Goal: Task Accomplishment & Management: Use online tool/utility

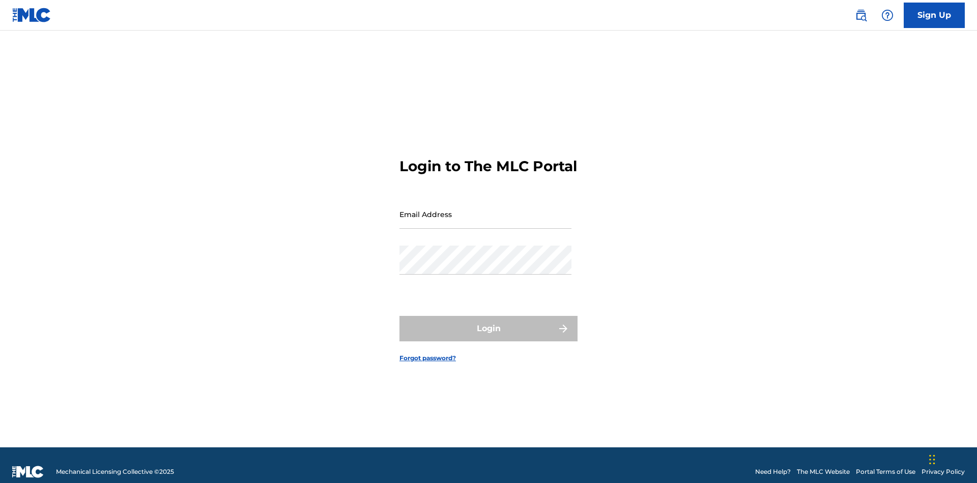
scroll to position [13, 0]
click at [486, 209] on input "Email Address" at bounding box center [486, 214] width 172 height 29
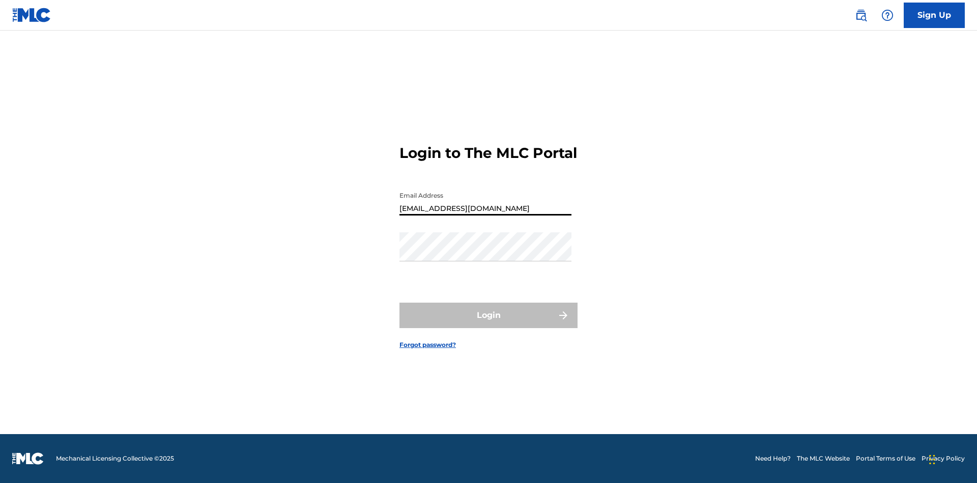
type input "[EMAIL_ADDRESS][DOMAIN_NAME]"
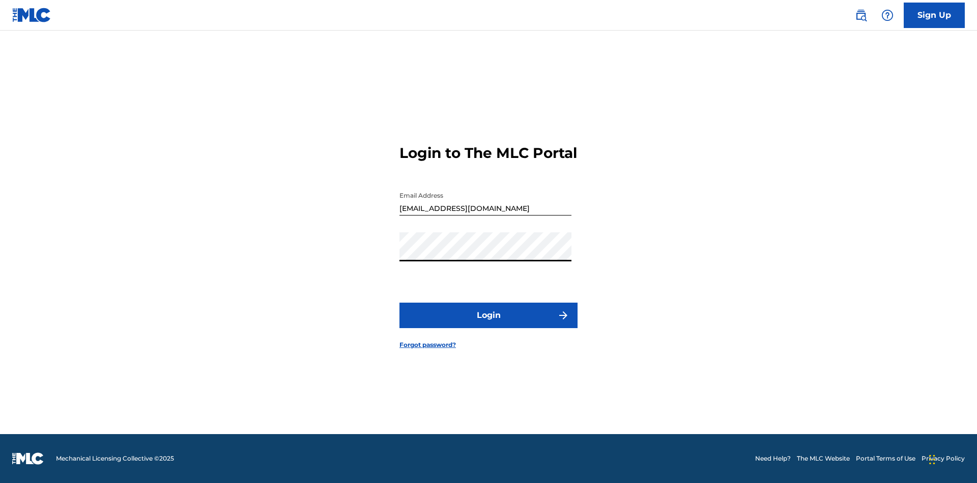
click at [489, 324] on button "Login" at bounding box center [489, 314] width 178 height 25
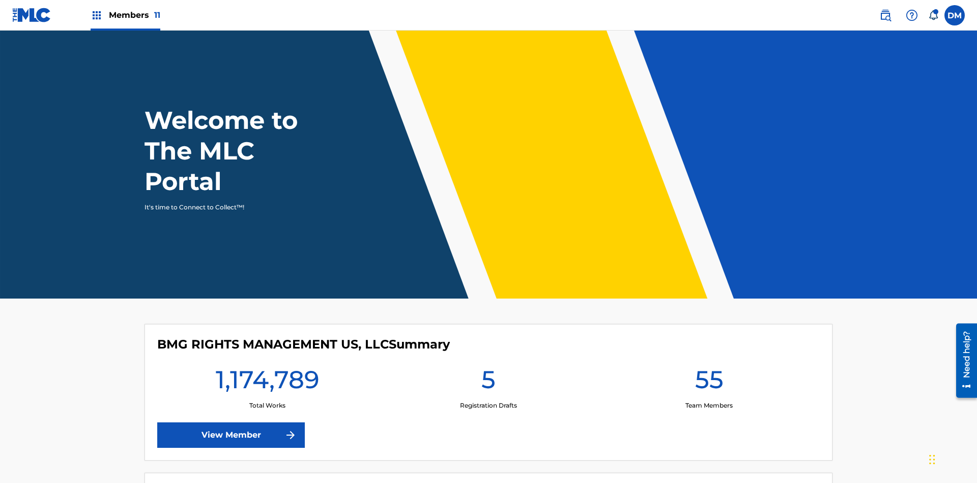
scroll to position [44, 0]
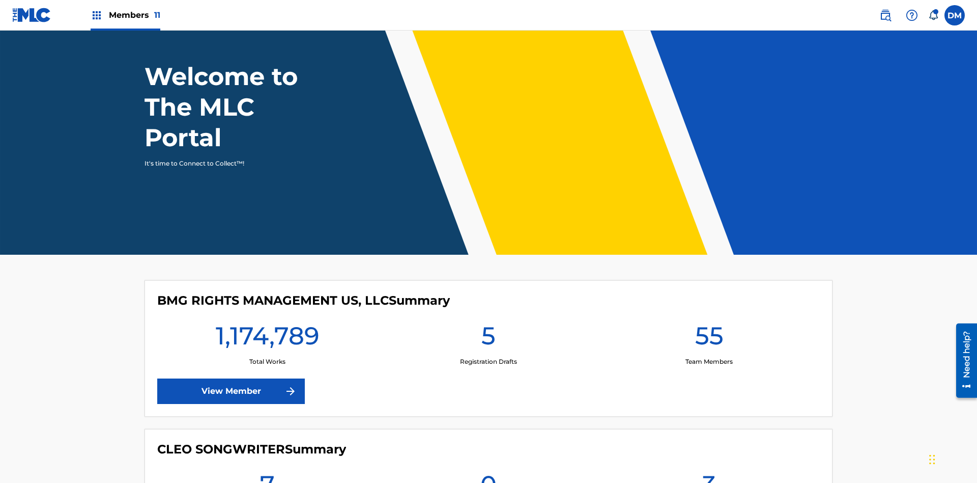
click at [125, 15] on span "Members 11" at bounding box center [134, 15] width 51 height 12
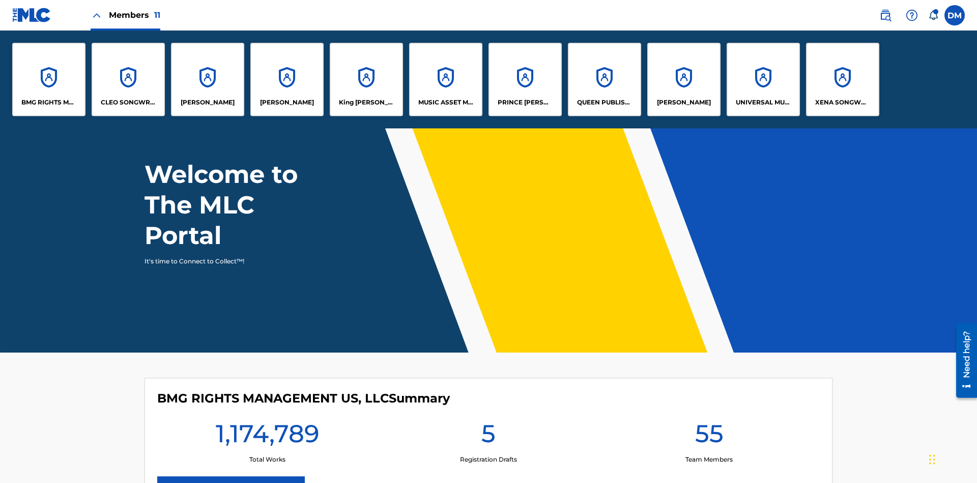
scroll to position [0, 0]
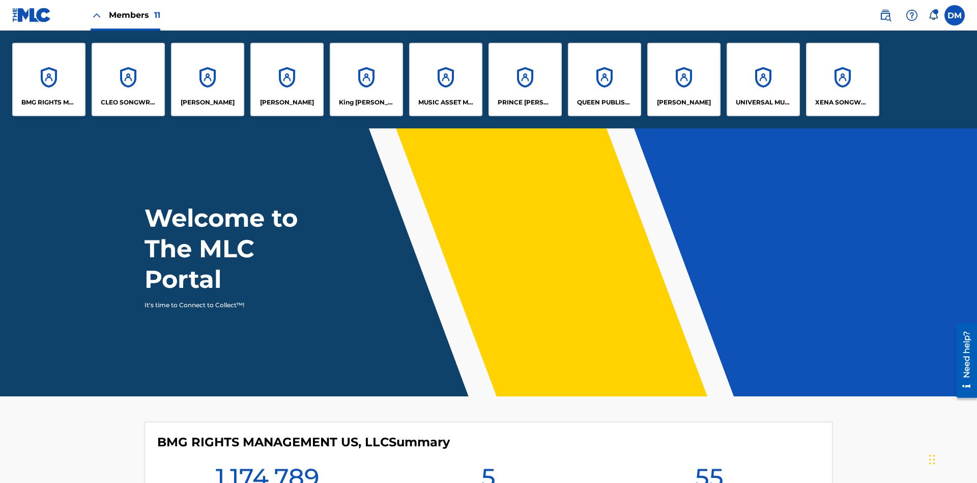
click at [366, 102] on p "King [PERSON_NAME]" at bounding box center [366, 102] width 55 height 9
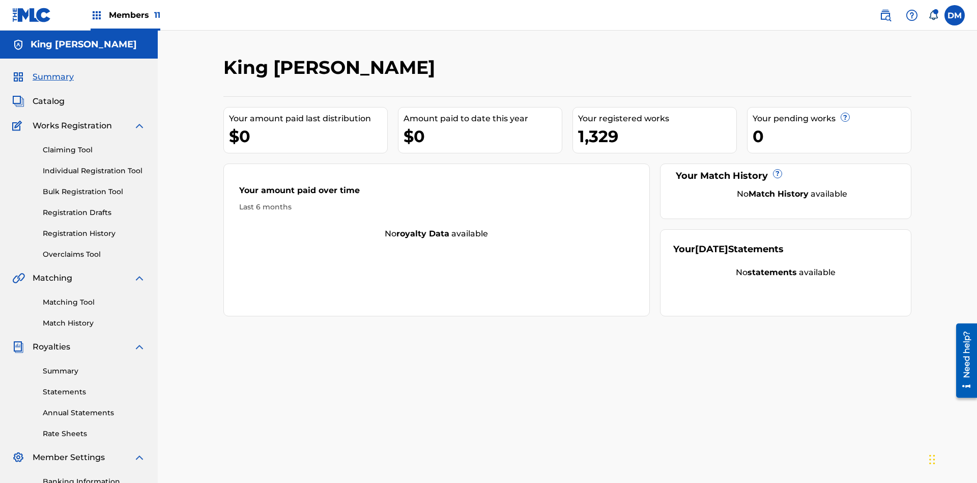
click at [94, 297] on link "Matching Tool" at bounding box center [94, 302] width 103 height 11
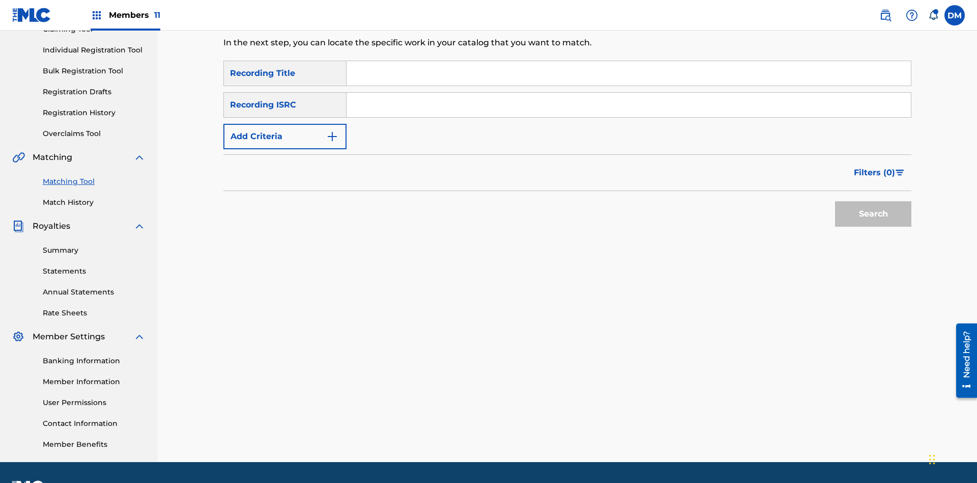
click at [629, 73] on input "Search Form" at bounding box center [629, 73] width 565 height 24
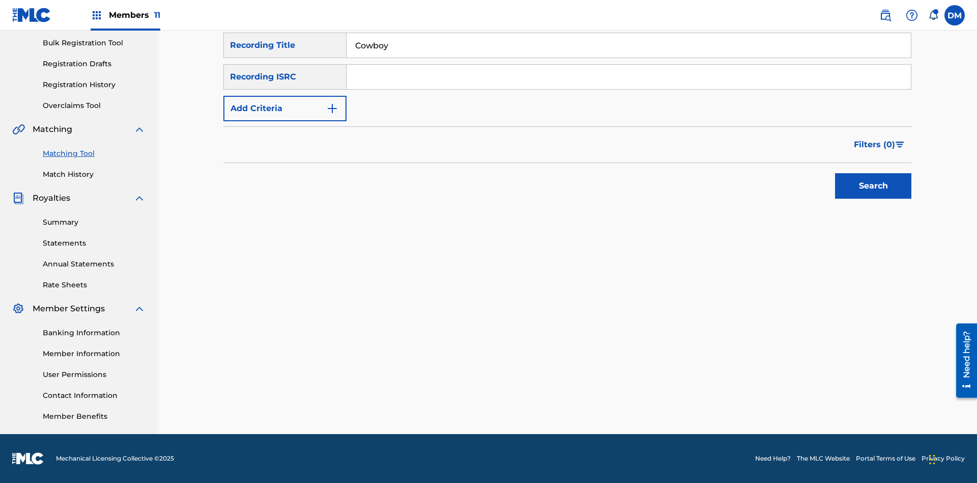
type input "Cowboy"
click at [875, 145] on span "Filters ( 0 )" at bounding box center [874, 144] width 41 height 12
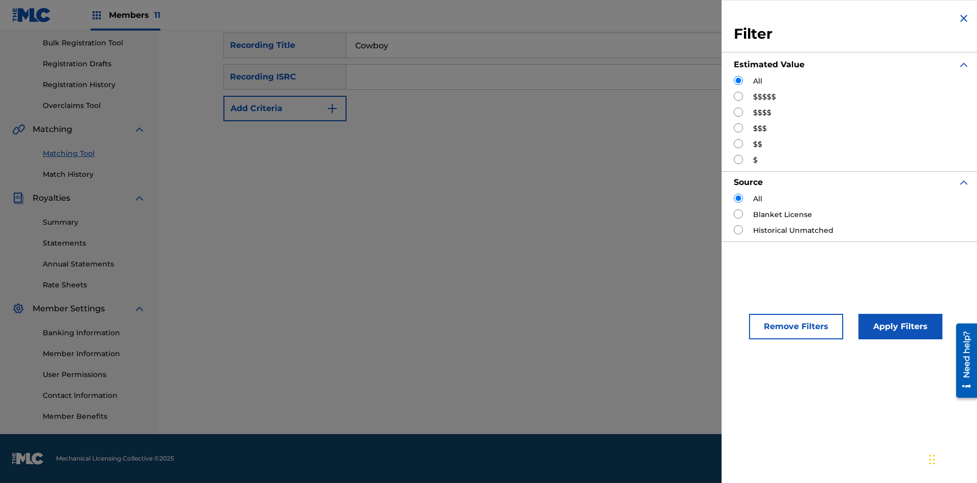
click at [739, 96] on input "Search Form" at bounding box center [738, 96] width 9 height 9
radio input "true"
click at [899, 326] on button "Apply Filters" at bounding box center [901, 326] width 84 height 25
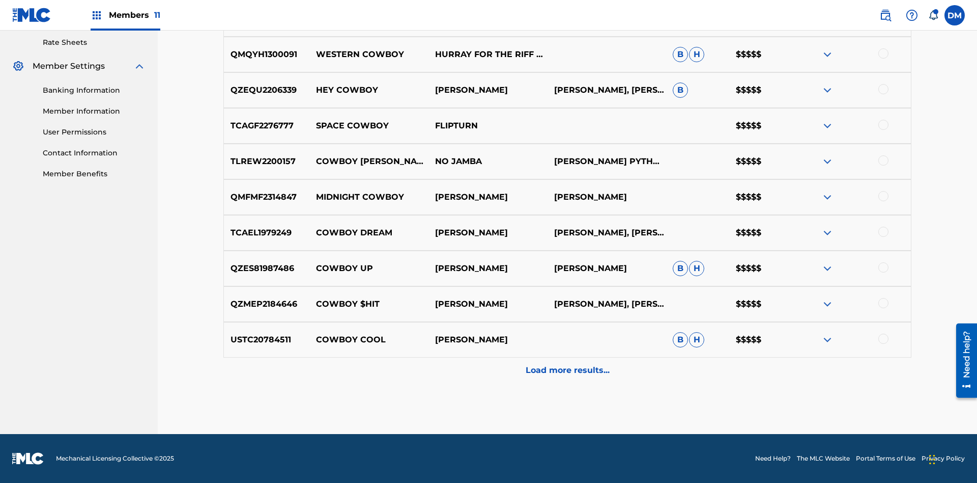
click at [567, 370] on p "Load more results..." at bounding box center [568, 370] width 84 height 12
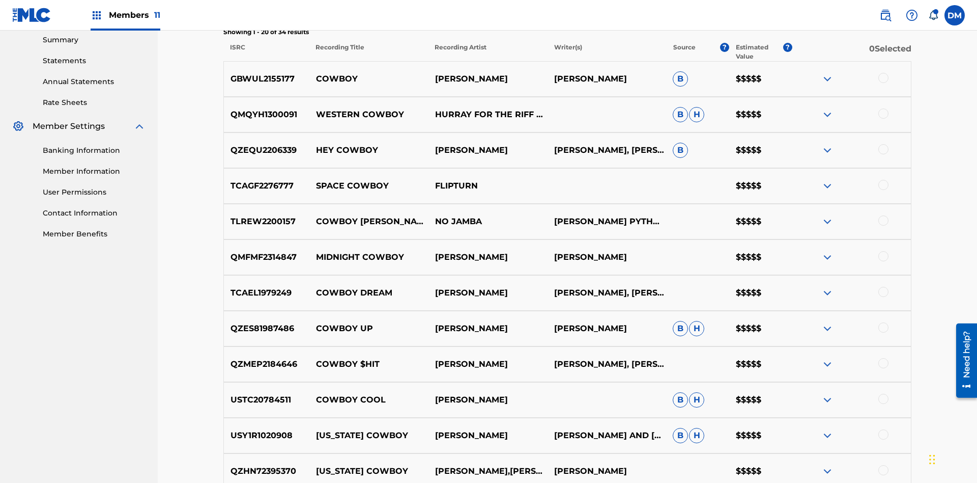
scroll to position [343, 0]
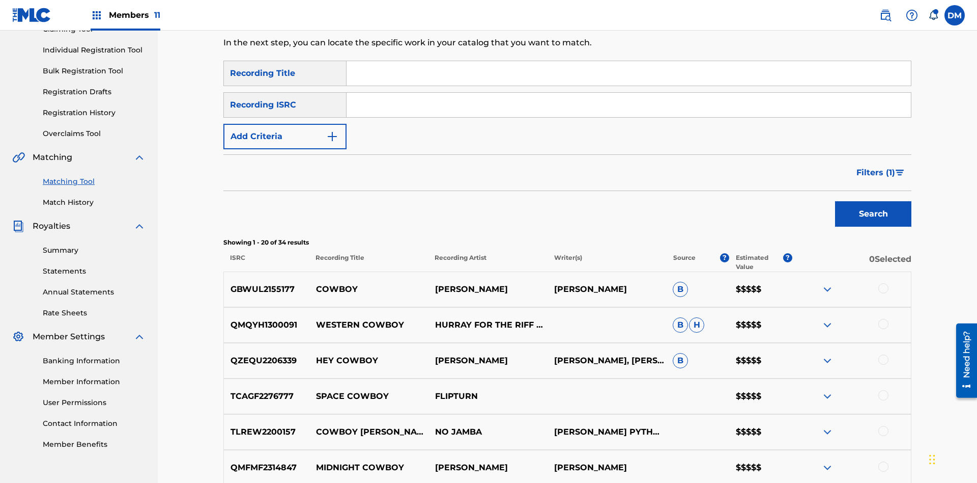
click at [629, 73] on input "Search Form" at bounding box center [629, 73] width 565 height 24
type input "Hocus Pocus"
click at [876, 166] on span "Filters ( 1 )" at bounding box center [876, 172] width 39 height 12
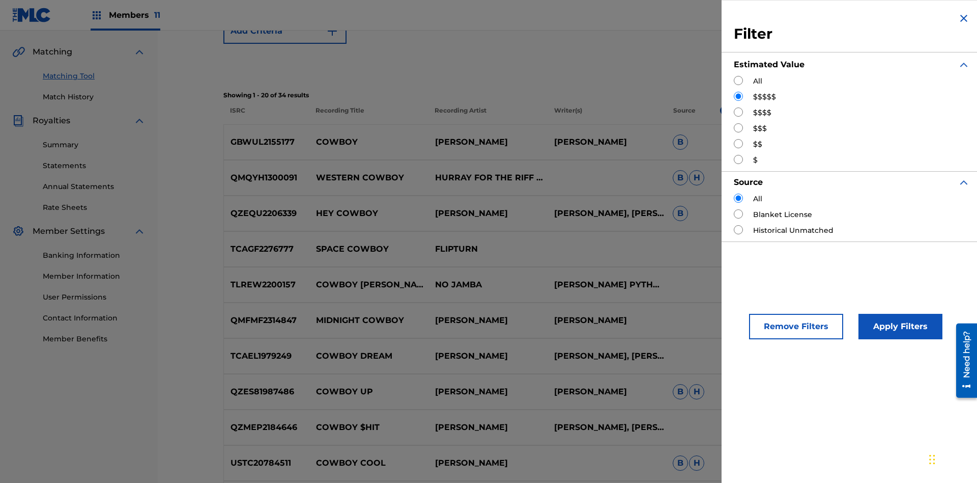
click at [739, 112] on input "Search Form" at bounding box center [738, 111] width 9 height 9
radio input "true"
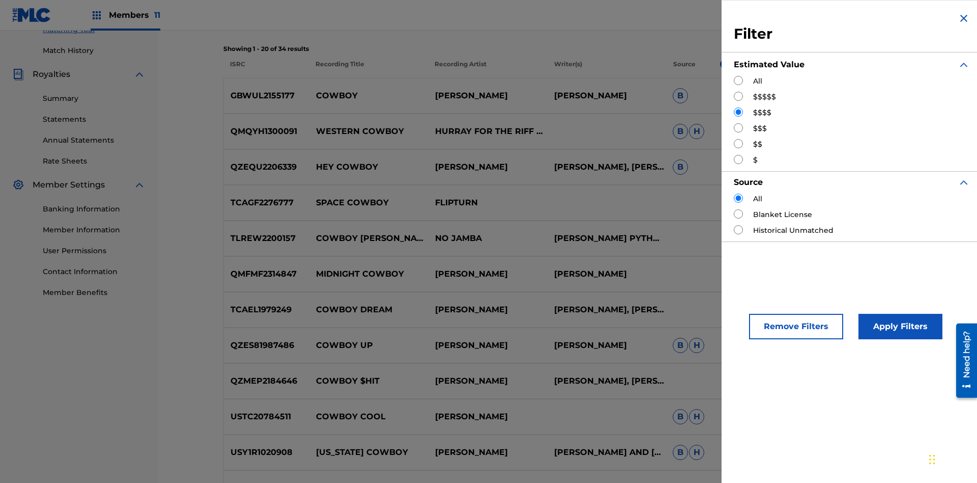
click at [899, 326] on button "Apply Filters" at bounding box center [901, 326] width 84 height 25
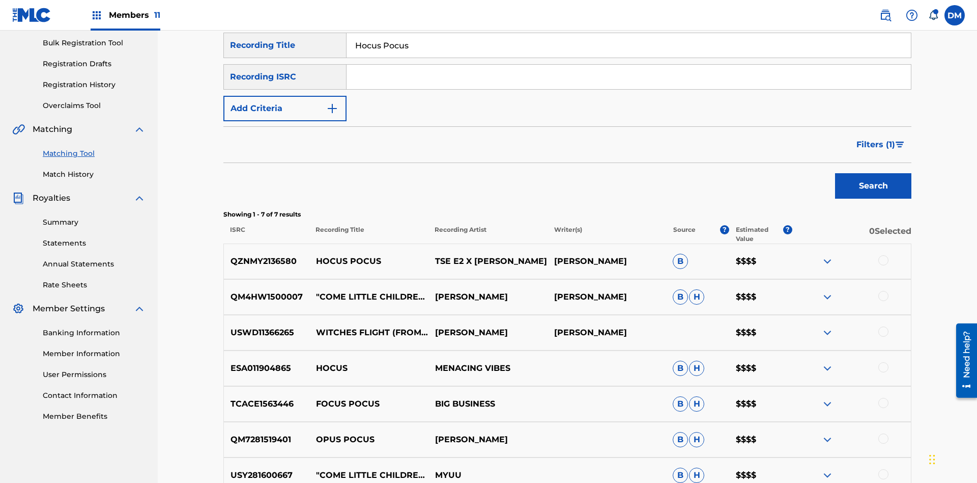
click at [629, 58] on input "Hocus Pocus" at bounding box center [629, 45] width 565 height 24
click at [629, 58] on input "Search Form" at bounding box center [629, 45] width 565 height 24
type input "[PERSON_NAME]"
click at [876, 138] on span "Filters ( 1 )" at bounding box center [876, 144] width 39 height 12
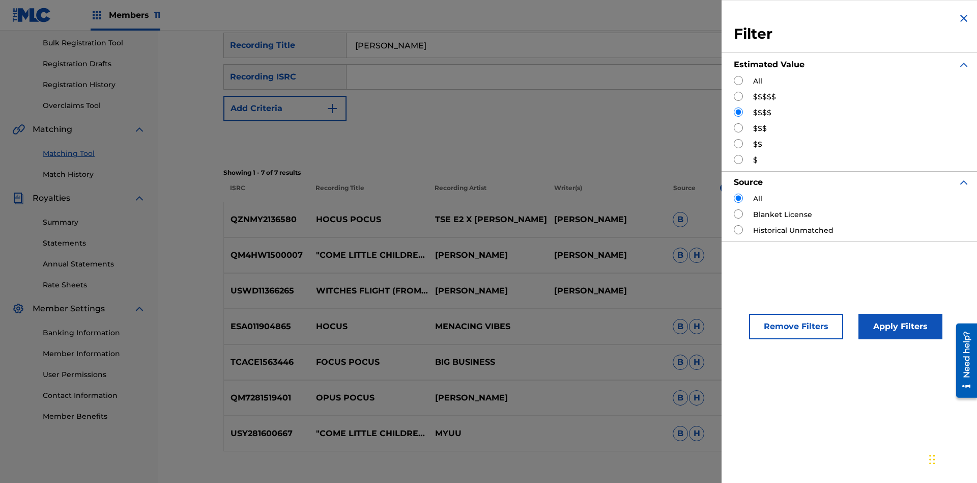
click at [739, 128] on input "Search Form" at bounding box center [738, 127] width 9 height 9
click at [899, 326] on button "Apply Filters" at bounding box center [901, 326] width 84 height 25
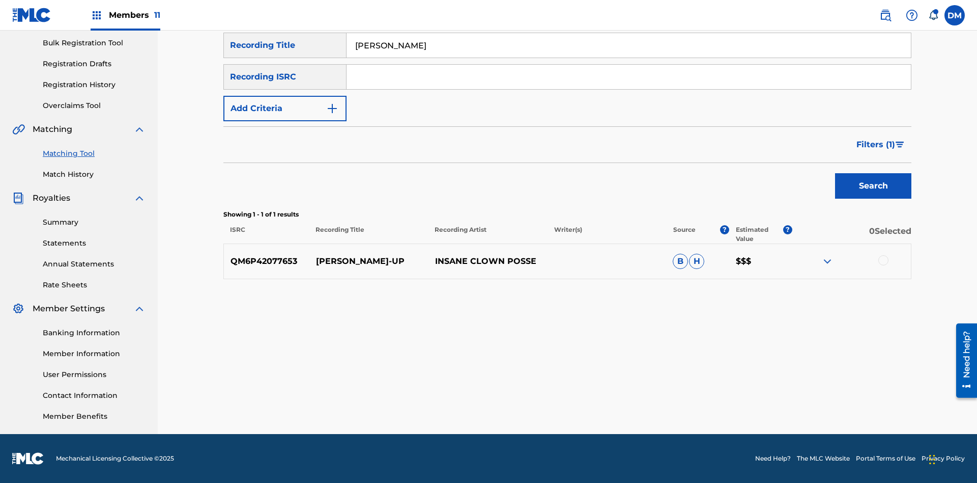
click at [629, 58] on input "[PERSON_NAME]" at bounding box center [629, 45] width 565 height 24
click at [629, 58] on input "Search Form" at bounding box center [629, 45] width 565 height 24
type input "[PERSON_NAME]"
click at [876, 145] on span "Filters ( 1 )" at bounding box center [876, 144] width 39 height 12
click at [0, 0] on input "Search Form" at bounding box center [0, 0] width 0 height 0
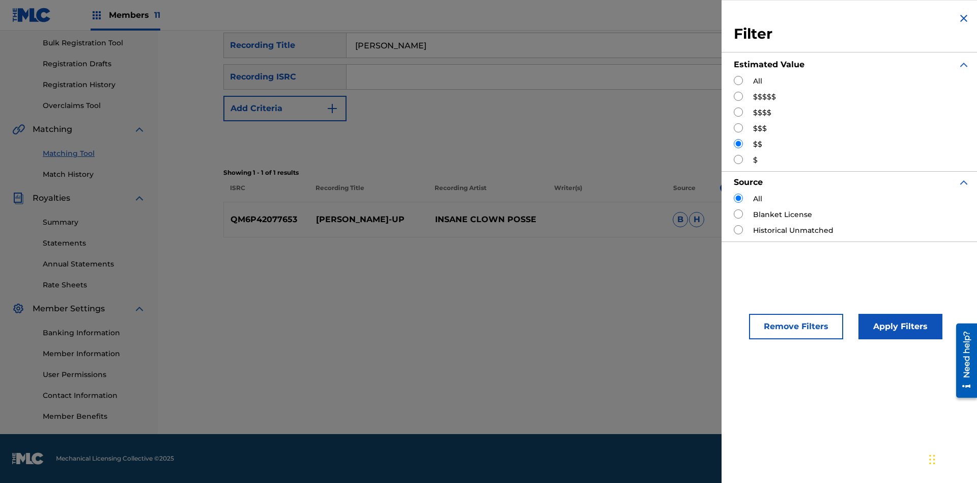
click at [899, 326] on button "Apply Filters" at bounding box center [901, 326] width 84 height 25
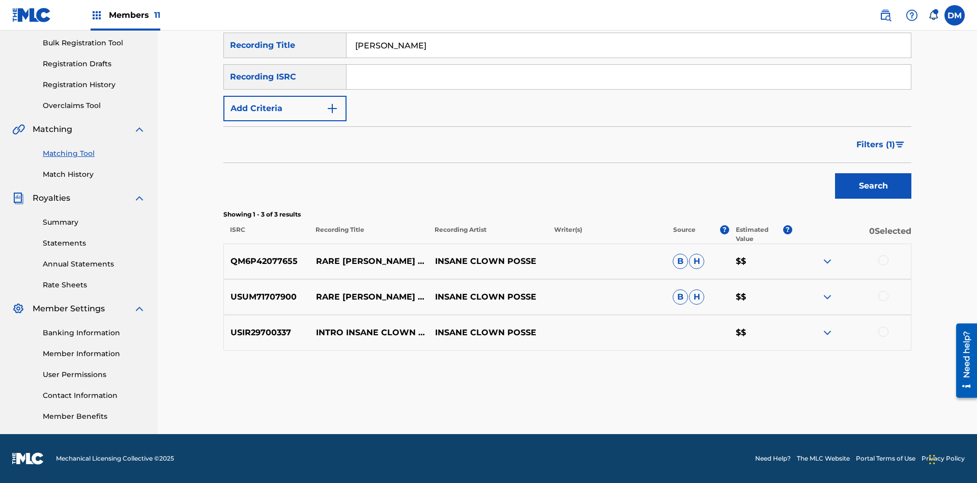
click at [629, 58] on input "[PERSON_NAME]" at bounding box center [629, 45] width 565 height 24
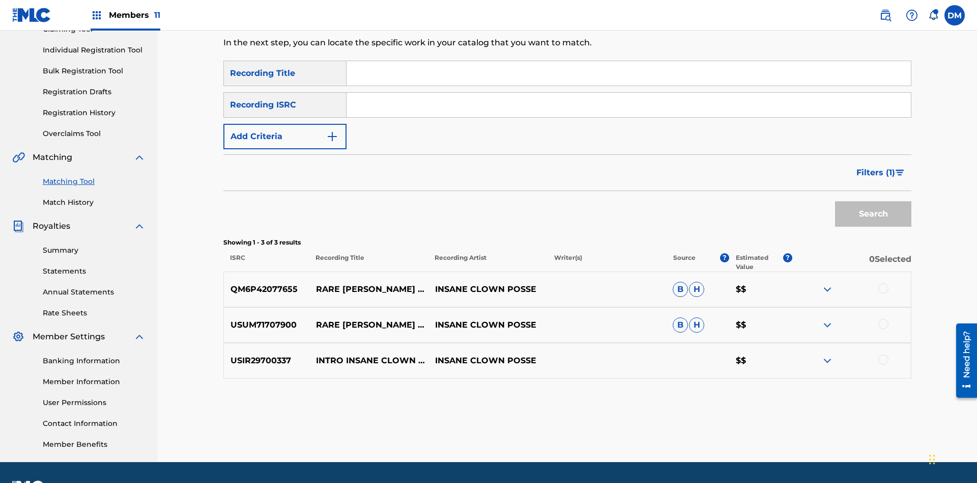
click at [629, 73] on input "Search Form" at bounding box center [629, 73] width 565 height 24
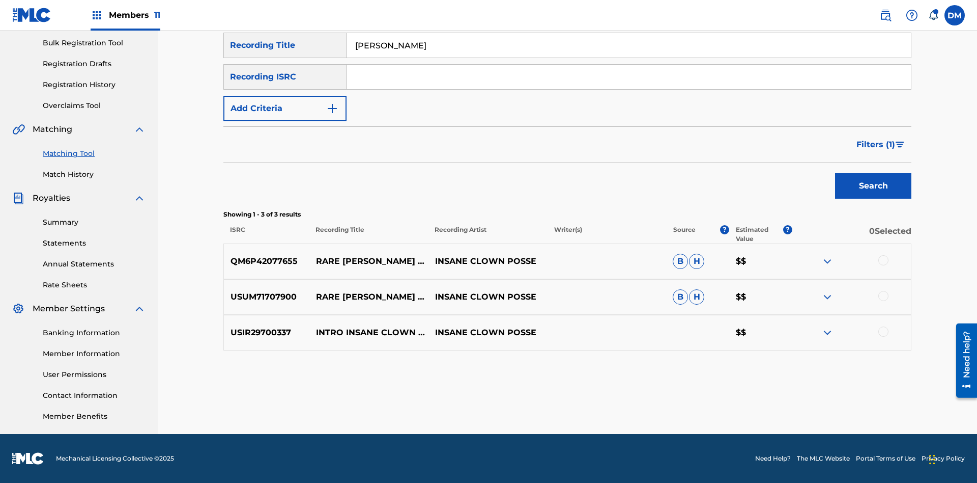
type input "[PERSON_NAME]"
click at [876, 145] on span "Filters ( 1 )" at bounding box center [876, 144] width 39 height 12
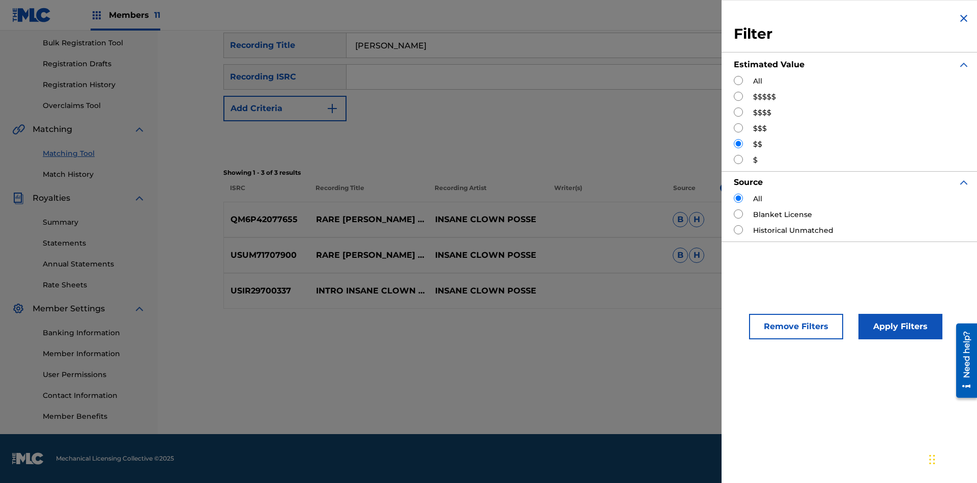
click at [739, 159] on input "Search Form" at bounding box center [738, 159] width 9 height 9
radio input "true"
